Goal: Information Seeking & Learning: Understand process/instructions

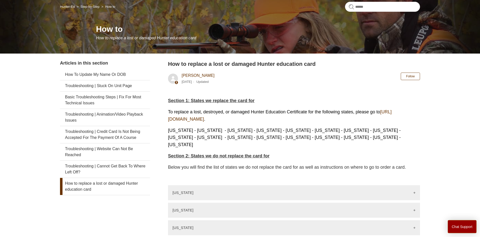
scroll to position [51, 0]
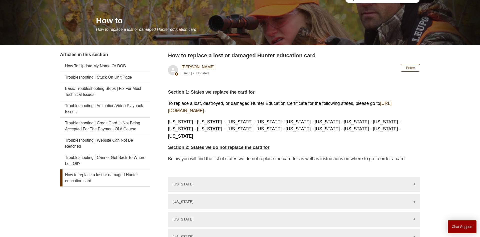
click at [230, 93] on span "Section 1: States we replace the card for" at bounding box center [211, 92] width 87 height 5
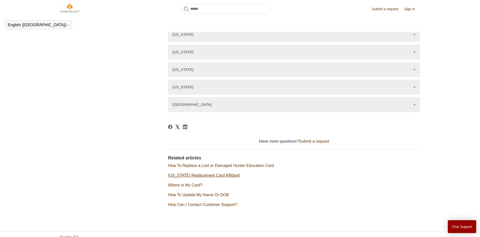
scroll to position [720, 0]
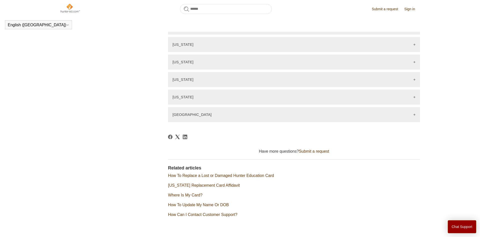
click at [224, 177] on link "How To Replace a Lost or Damaged Hunter Education Card" at bounding box center [221, 175] width 106 height 4
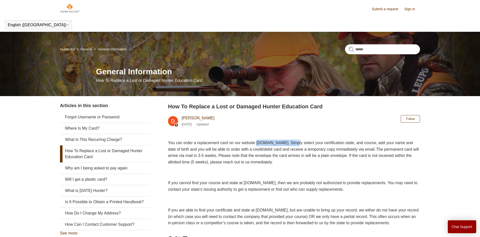
drag, startPoint x: 312, startPoint y: 143, endPoint x: 269, endPoint y: 143, distance: 43.5
click at [269, 143] on span "You can order a replacement card on our website www.ILostMyCard.com. Simply sel…" at bounding box center [293, 153] width 251 height 24
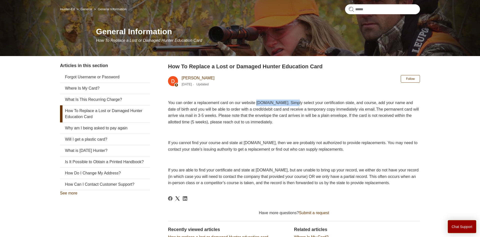
scroll to position [51, 0]
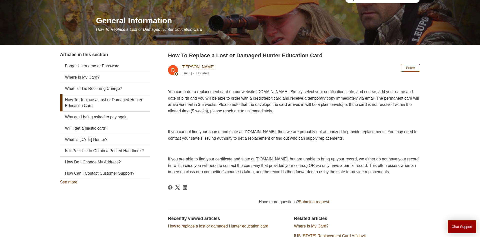
click at [249, 120] on p at bounding box center [294, 121] width 252 height 7
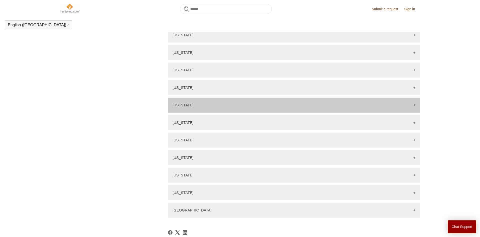
scroll to position [745, 0]
